Goal: Check status

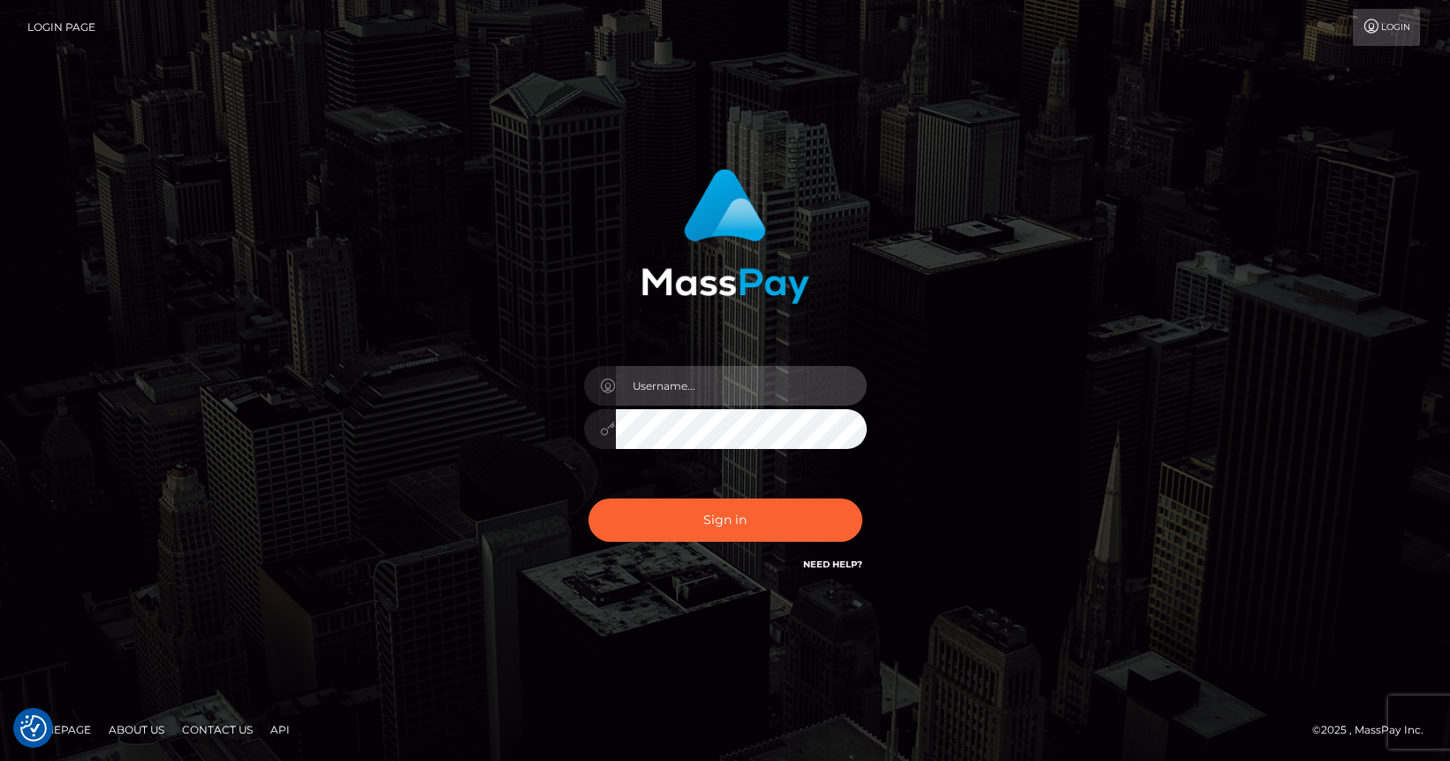
type input "mislam"
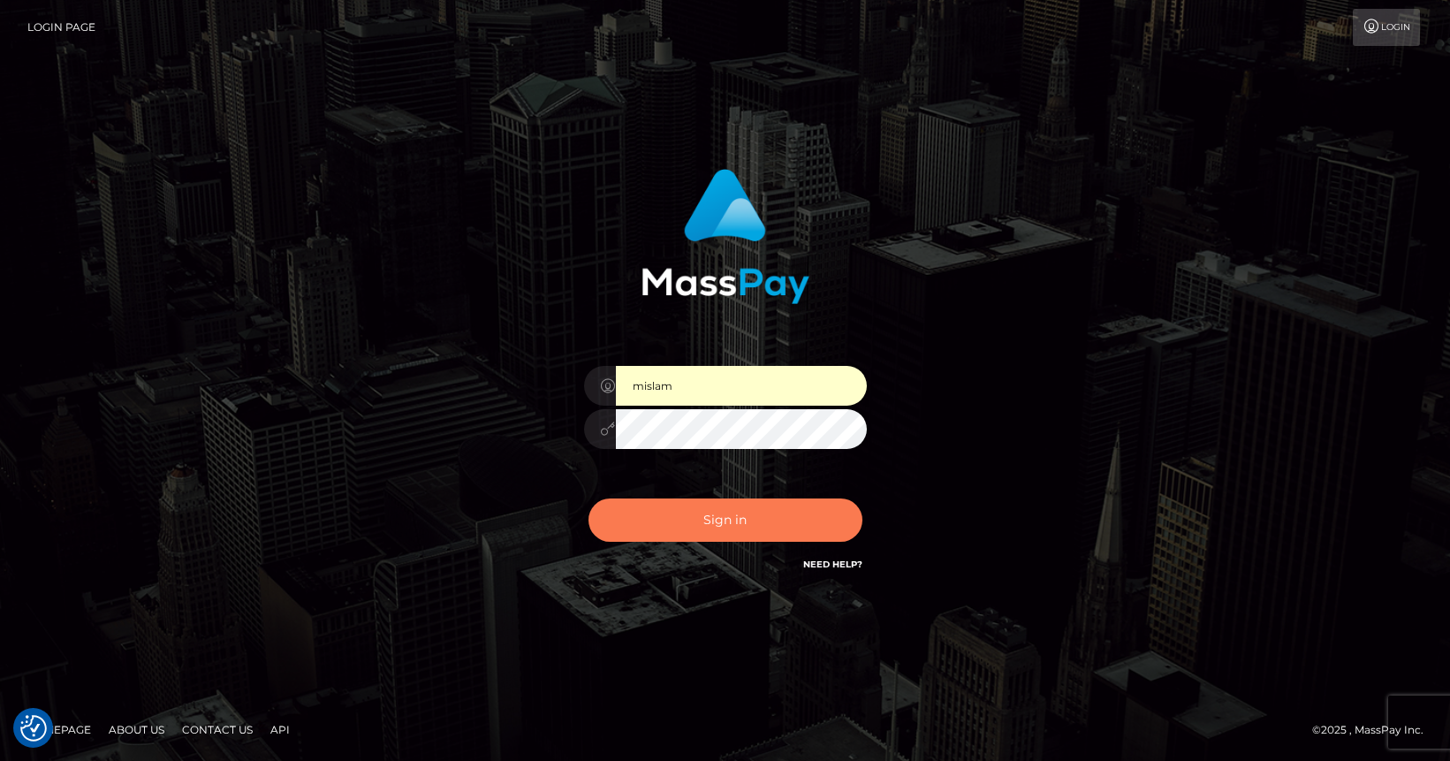
click at [717, 517] on button "Sign in" at bounding box center [725, 519] width 274 height 43
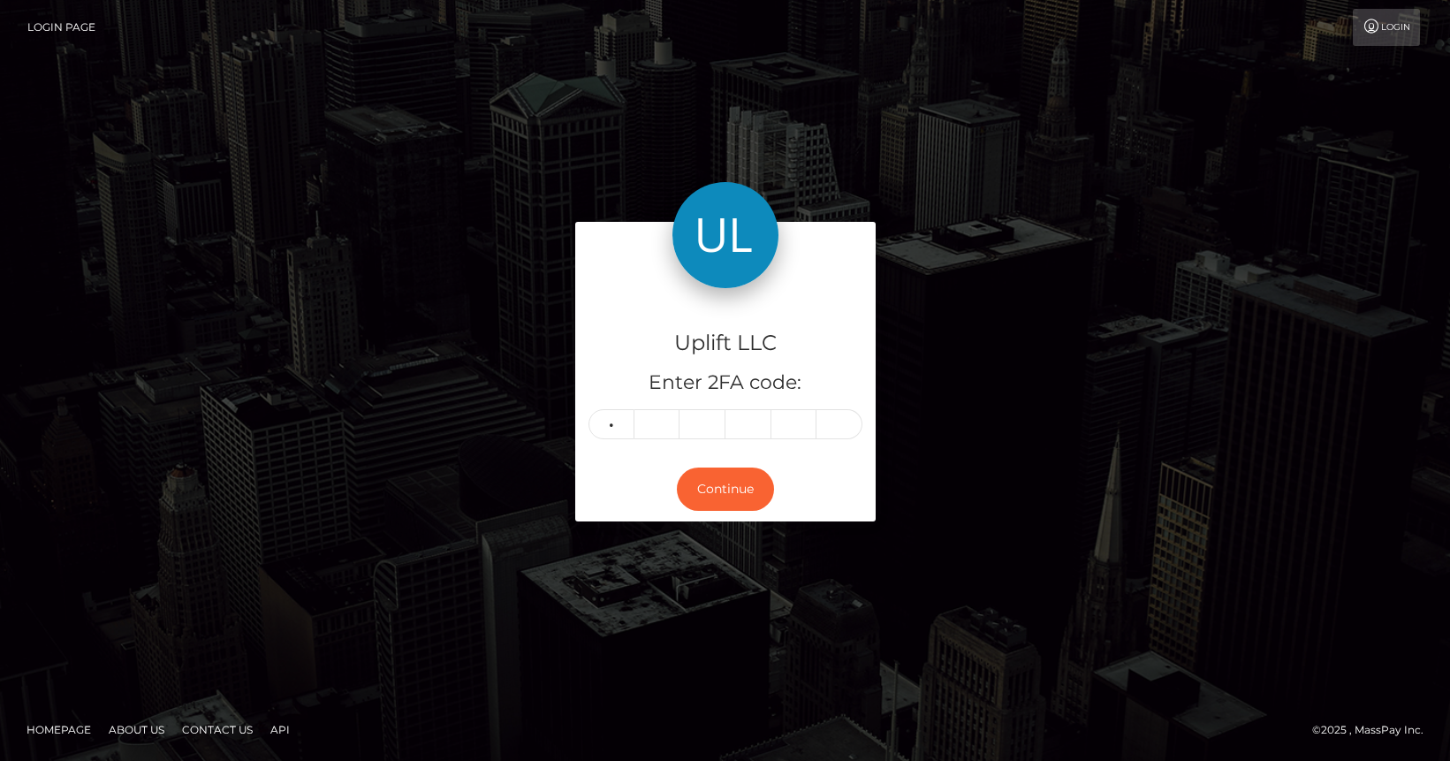
type input "1"
type input "4"
type input "5"
type input "4"
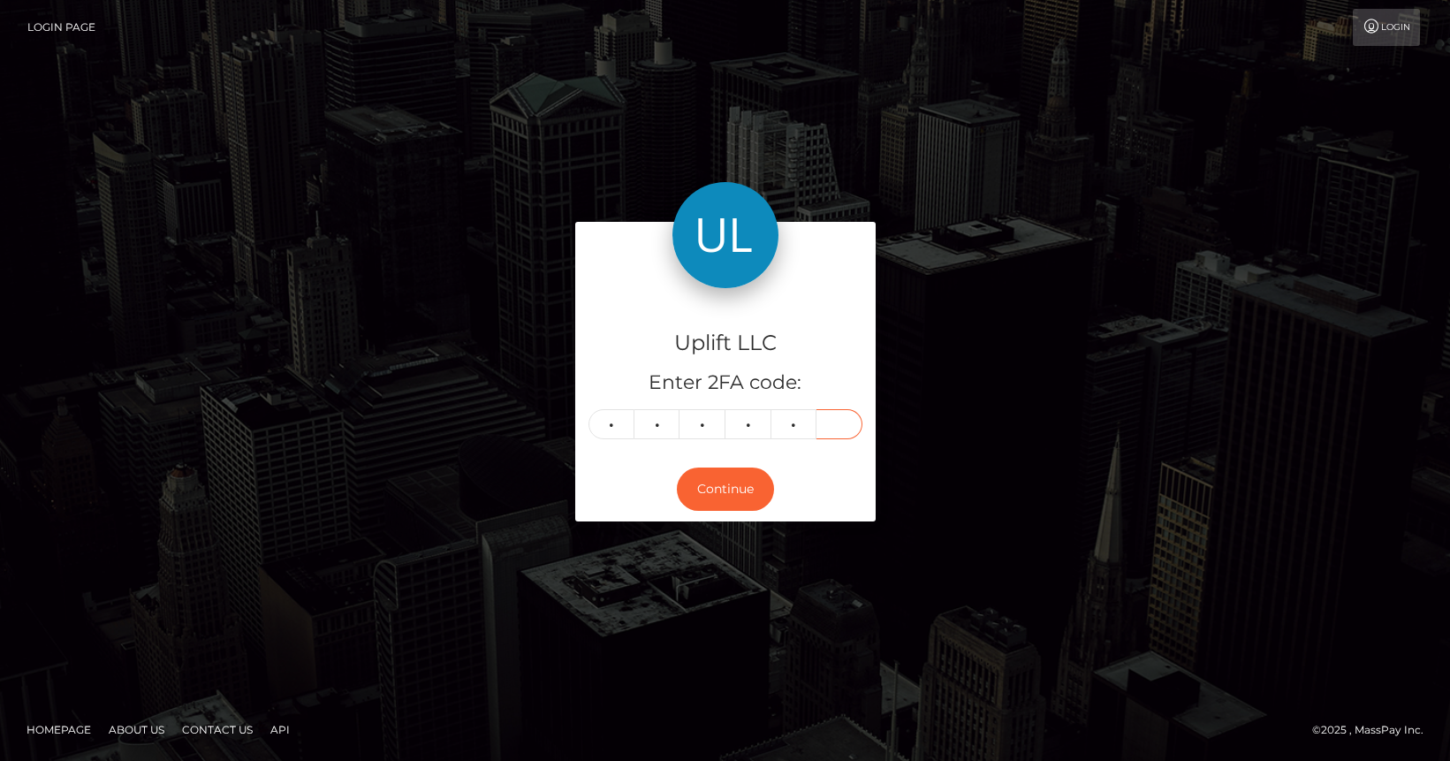
type input "5"
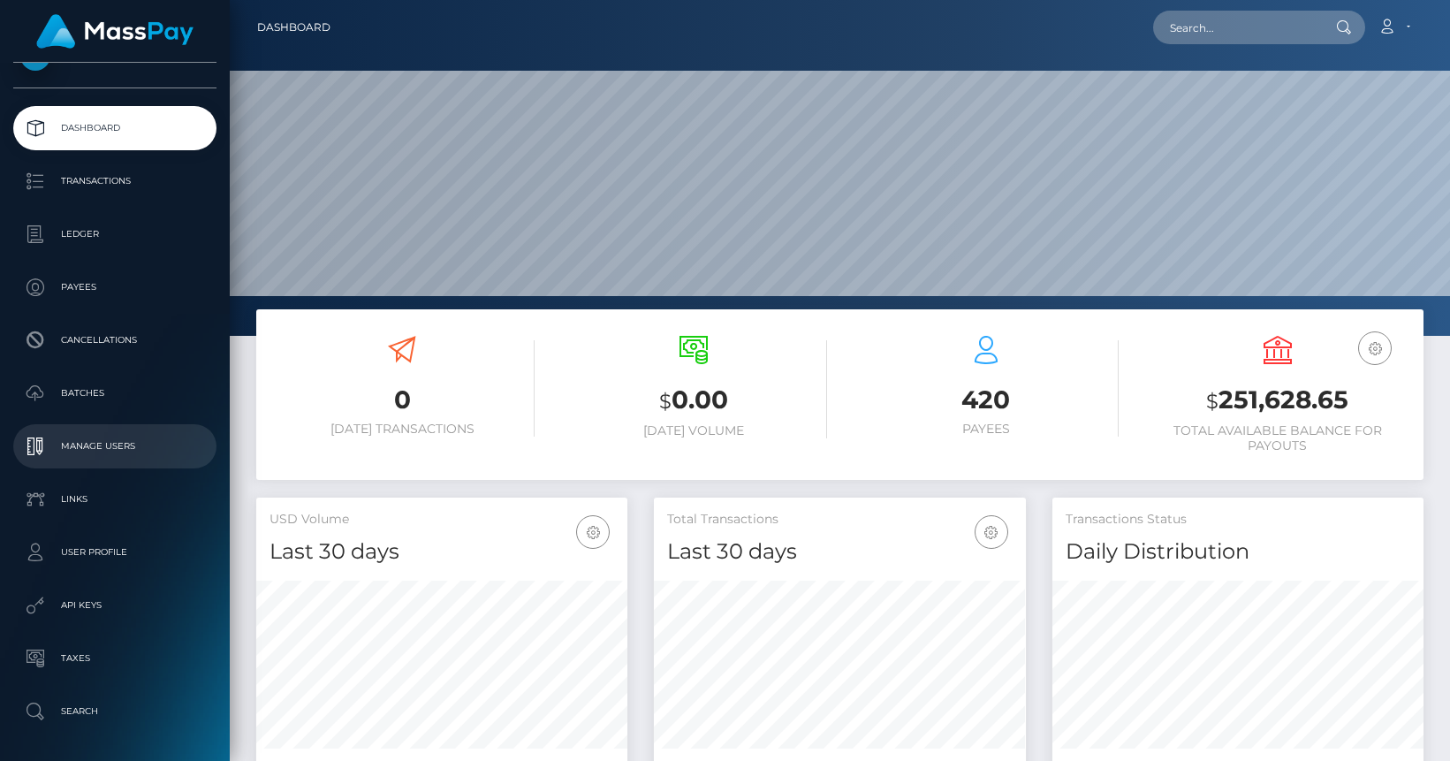
scroll to position [41, 0]
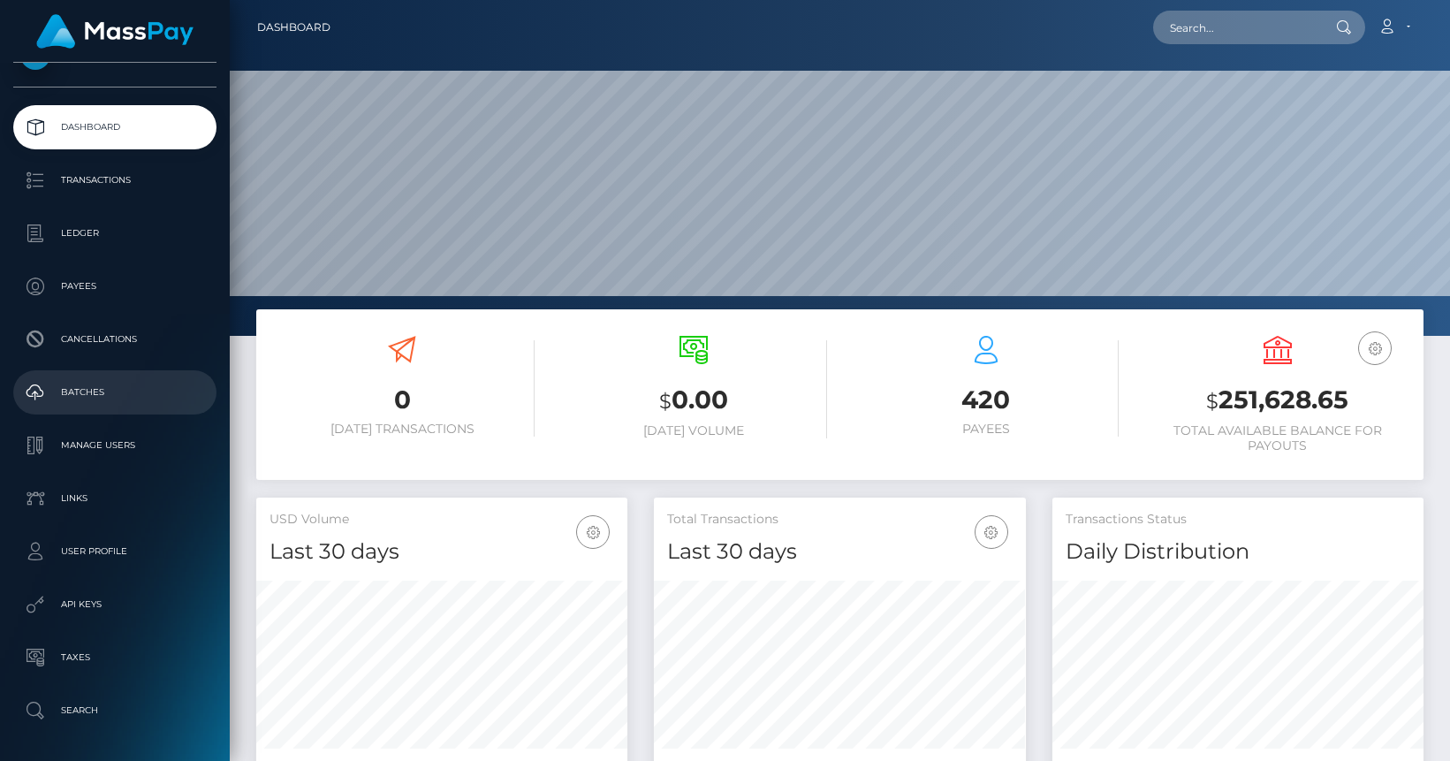
click at [109, 405] on p "Batches" at bounding box center [114, 392] width 189 height 27
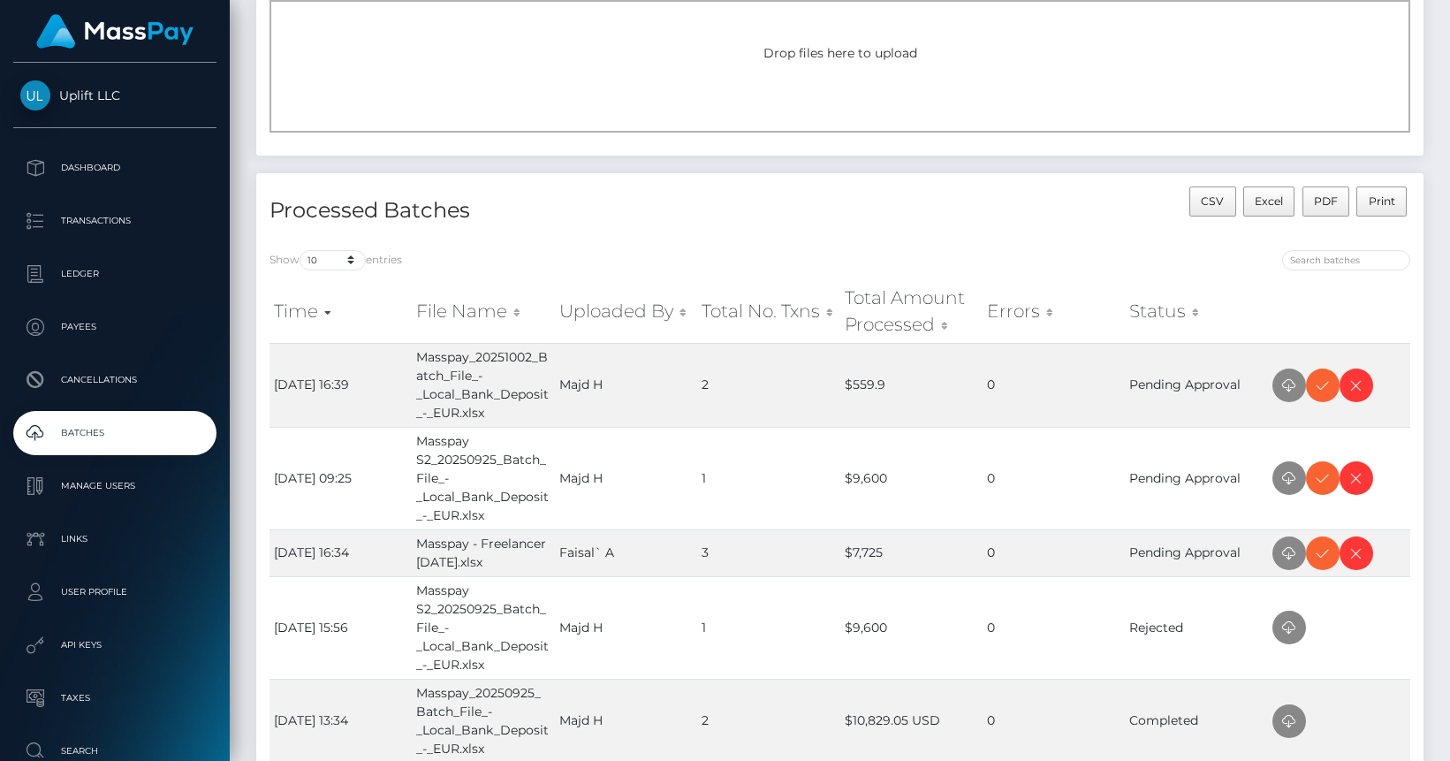
scroll to position [231, 0]
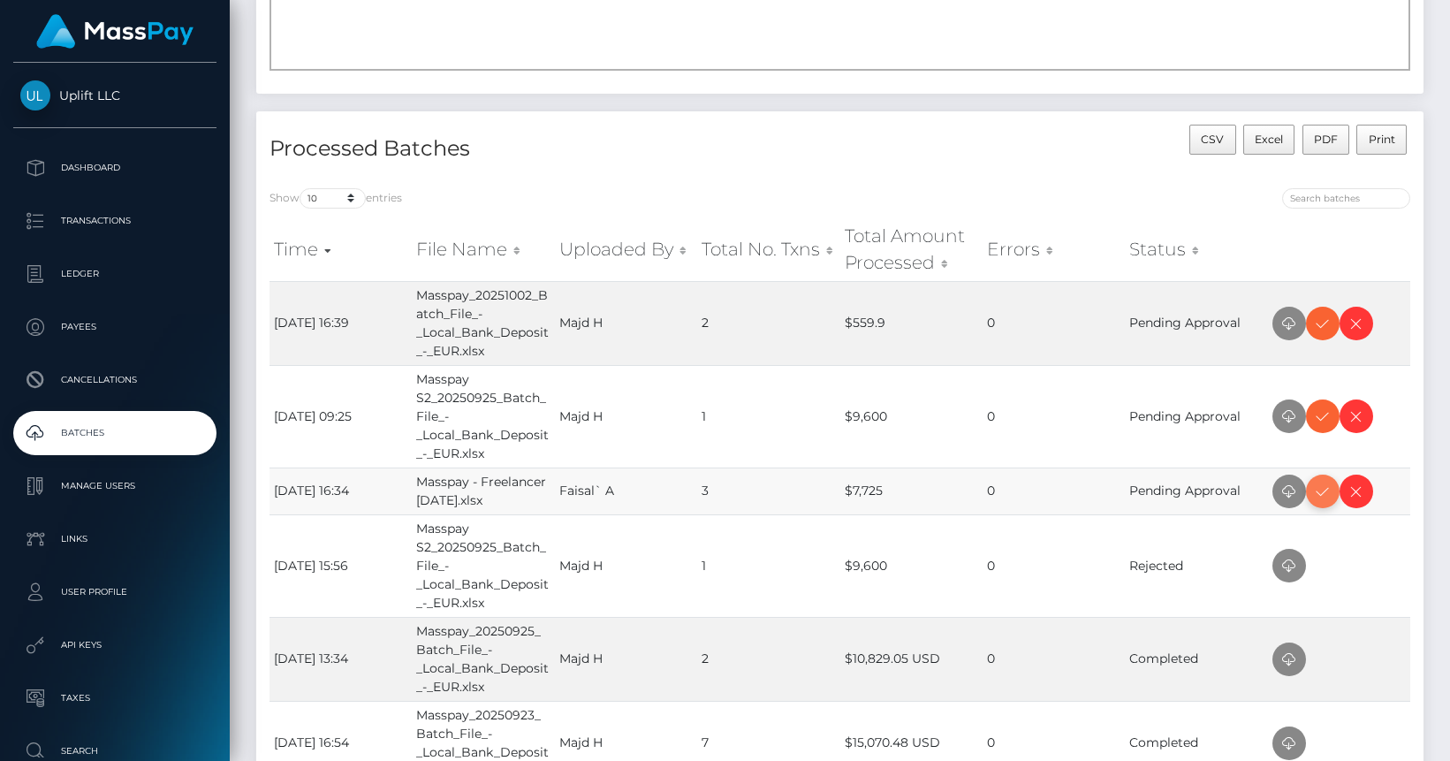
click at [1315, 488] on icon at bounding box center [1322, 492] width 21 height 22
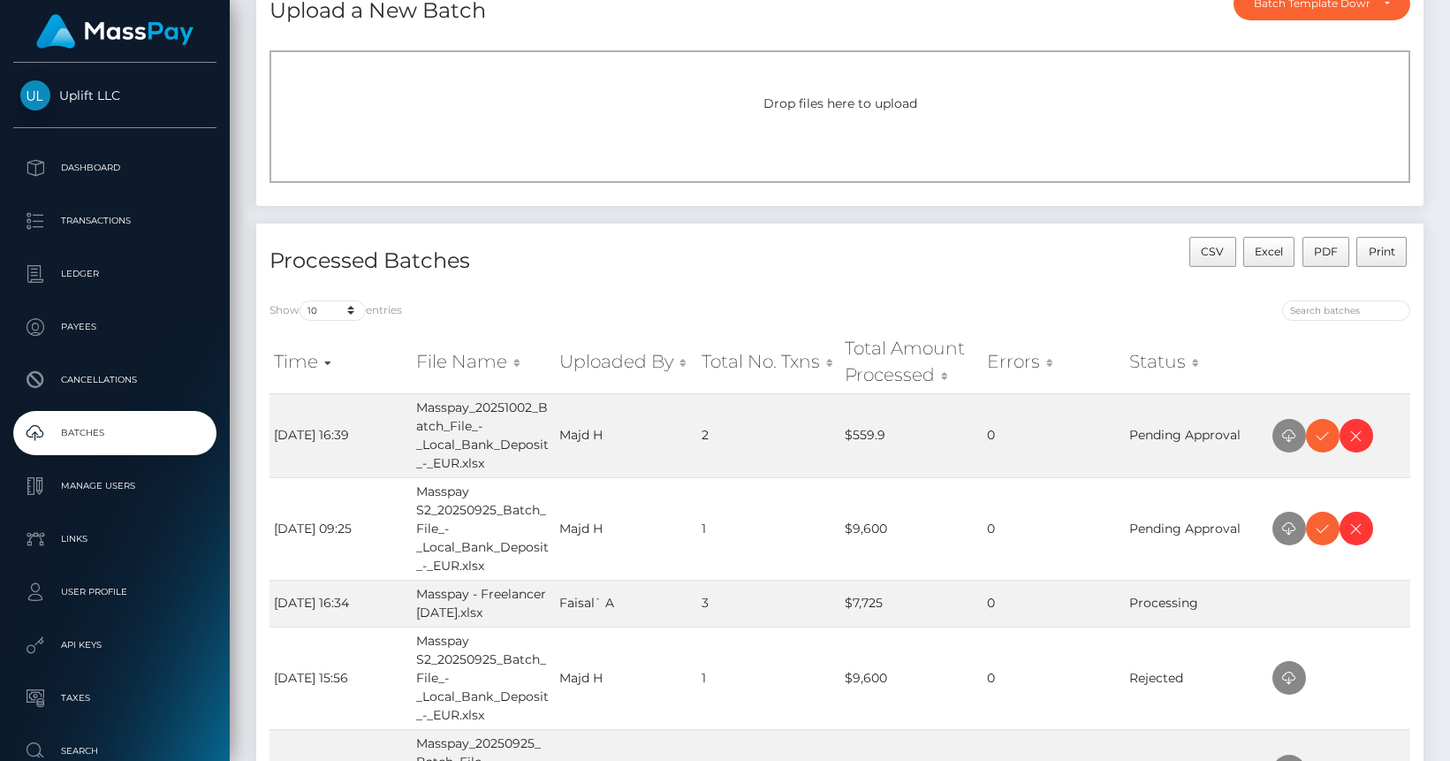
scroll to position [126, 0]
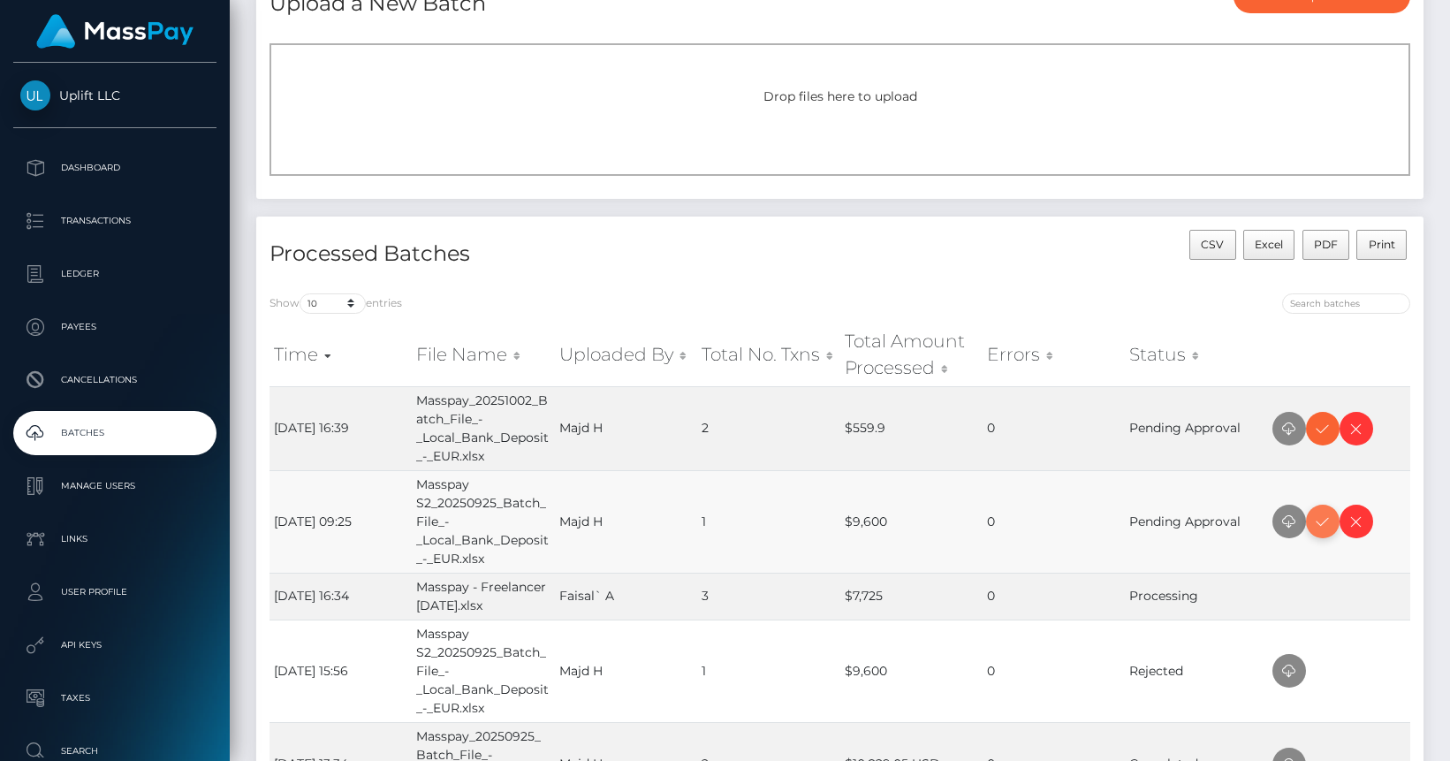
click at [1318, 529] on icon at bounding box center [1322, 522] width 21 height 22
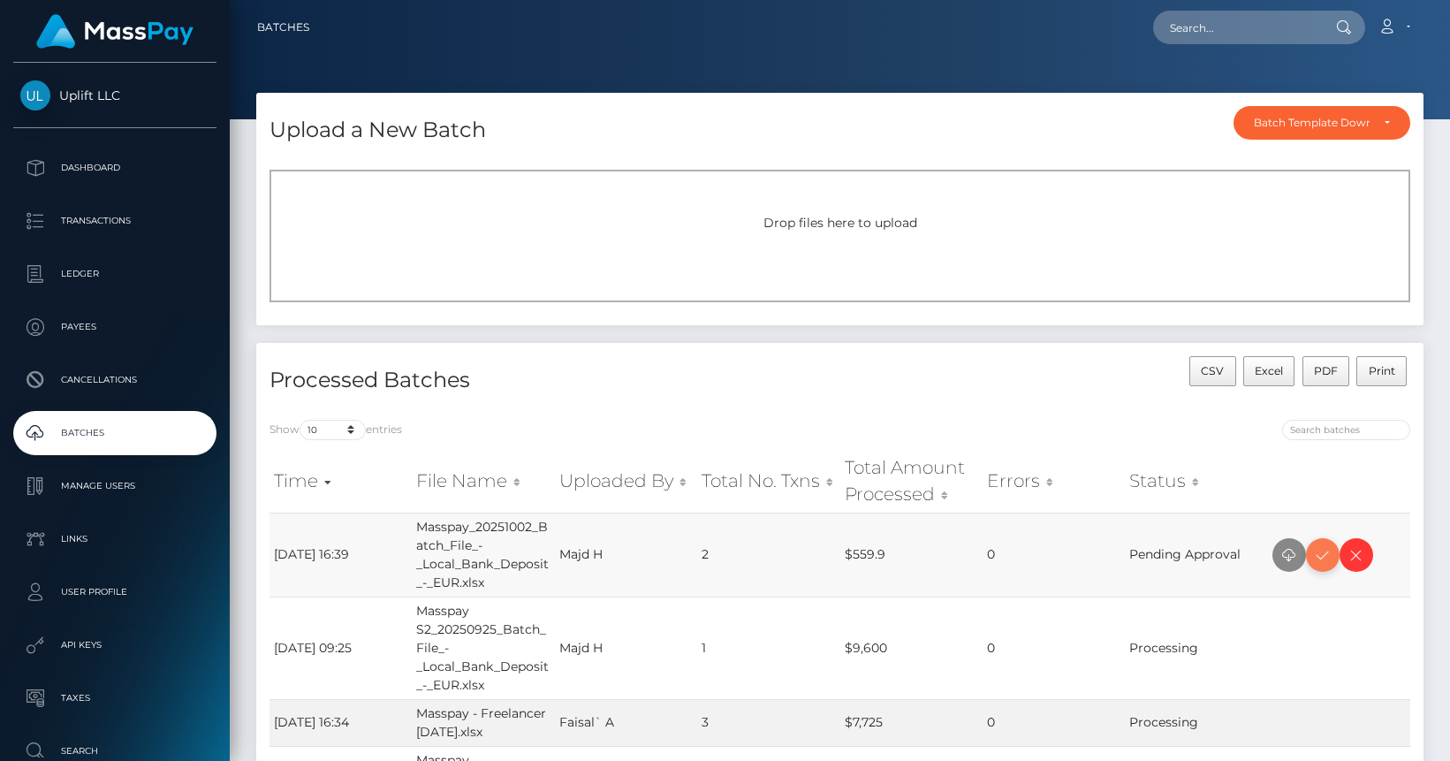
click at [1321, 564] on icon at bounding box center [1322, 555] width 21 height 22
